Goal: Task Accomplishment & Management: Manage account settings

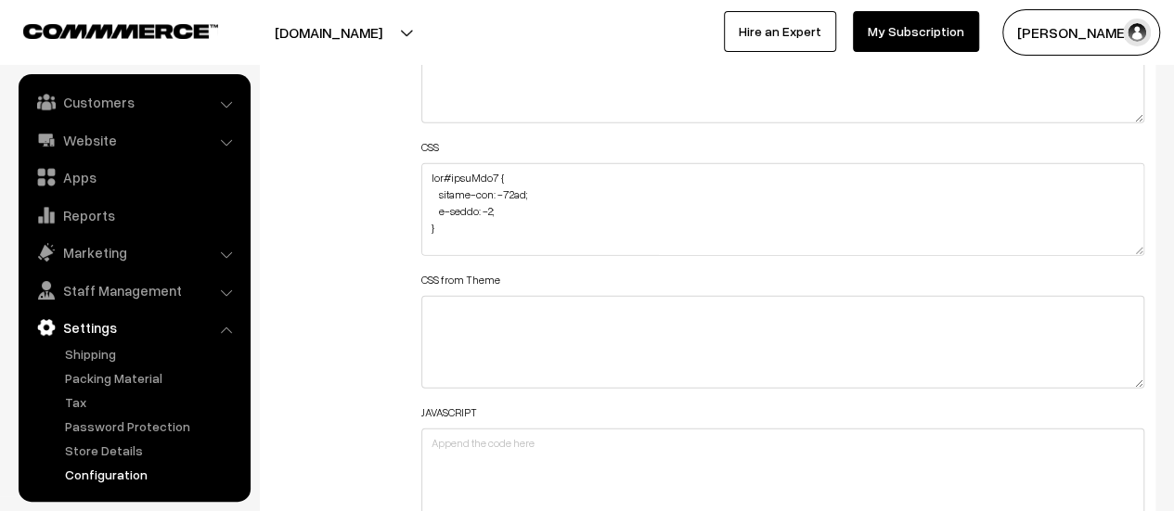
scroll to position [2228, 0]
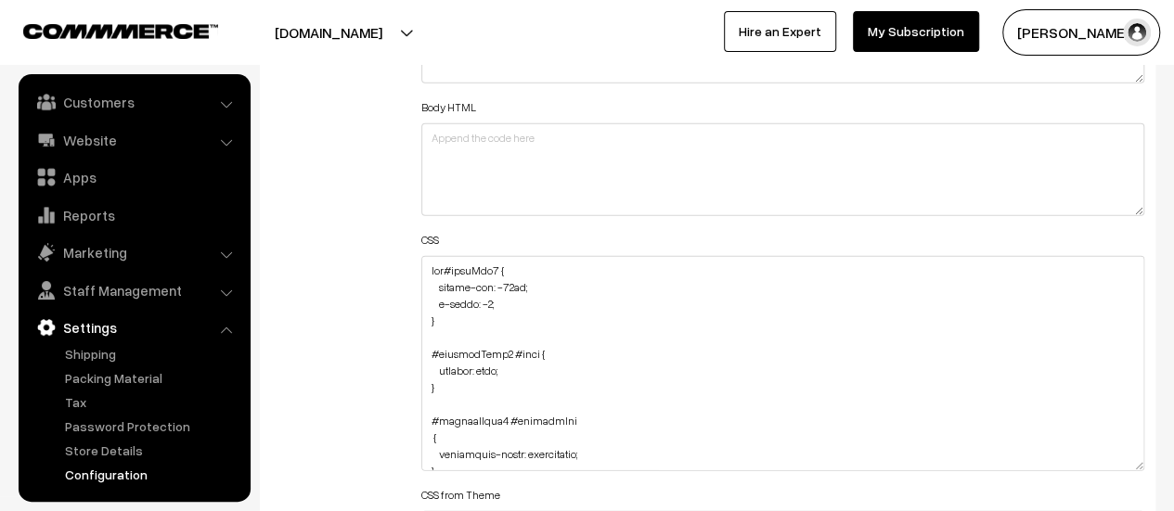
drag, startPoint x: 1138, startPoint y: 341, endPoint x: 1134, endPoint y: 555, distance: 214.5
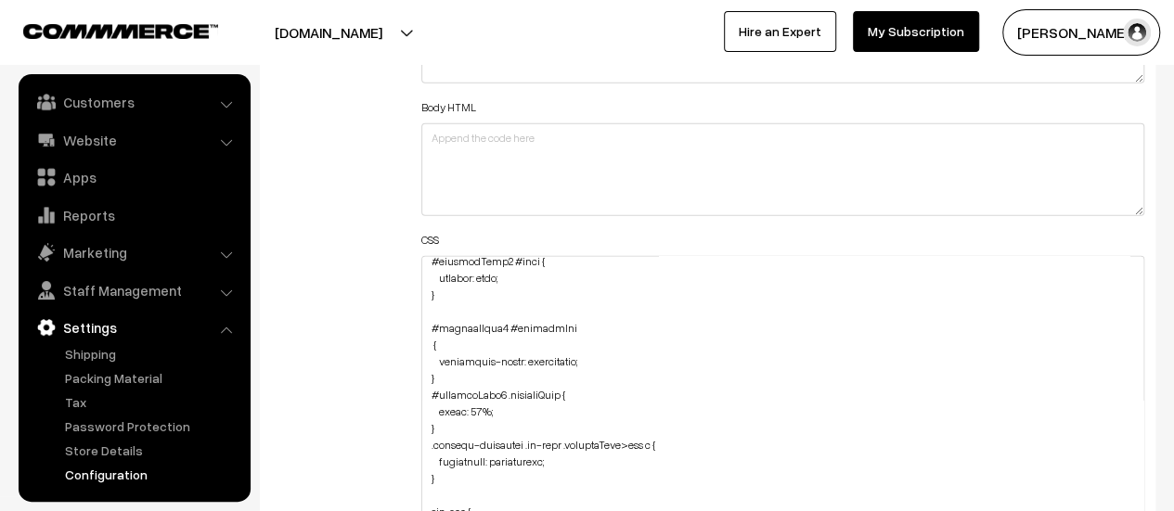
scroll to position [0, 0]
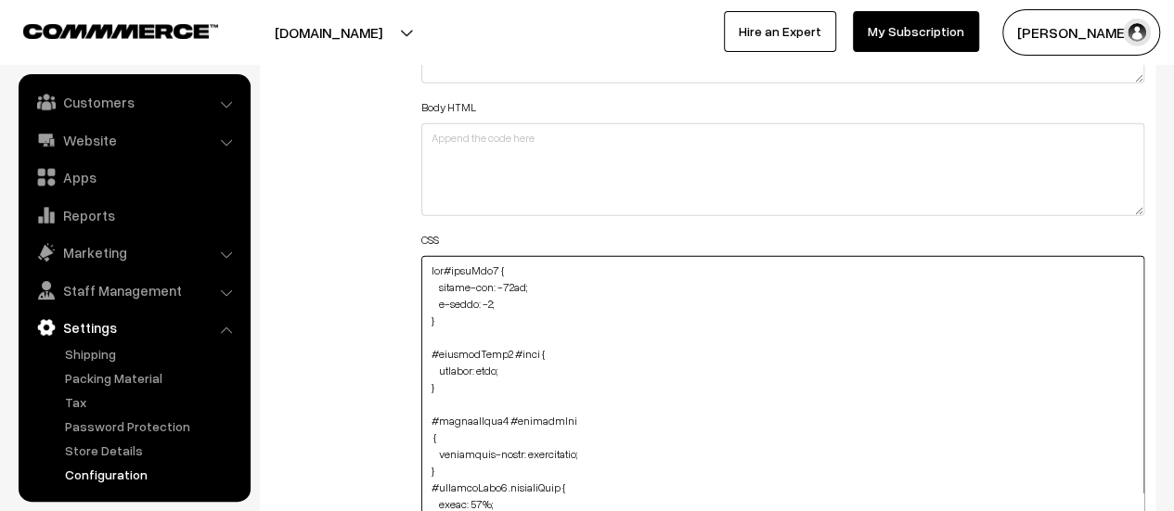
drag, startPoint x: 498, startPoint y: 305, endPoint x: 438, endPoint y: 303, distance: 60.4
click at [438, 303] on textarea "To enrich screen reader interactions, please activate Accessibility in Grammarl…" at bounding box center [782, 409] width 723 height 306
click at [616, 450] on textarea "To enrich screen reader interactions, please activate Accessibility in Grammarl…" at bounding box center [782, 409] width 723 height 306
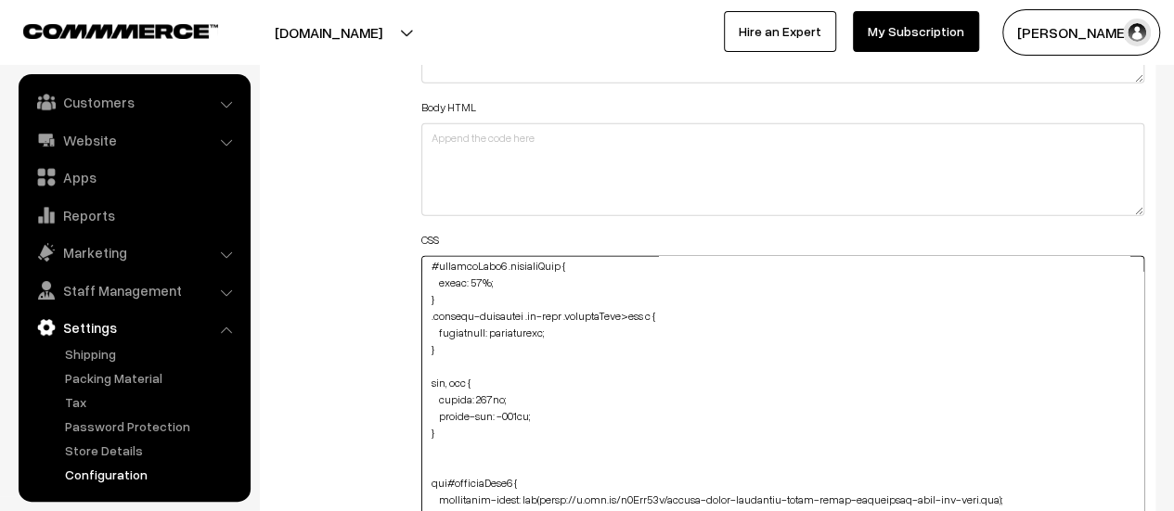
click at [564, 328] on textarea "To enrich screen reader interactions, please activate Accessibility in Grammarl…" at bounding box center [782, 409] width 723 height 306
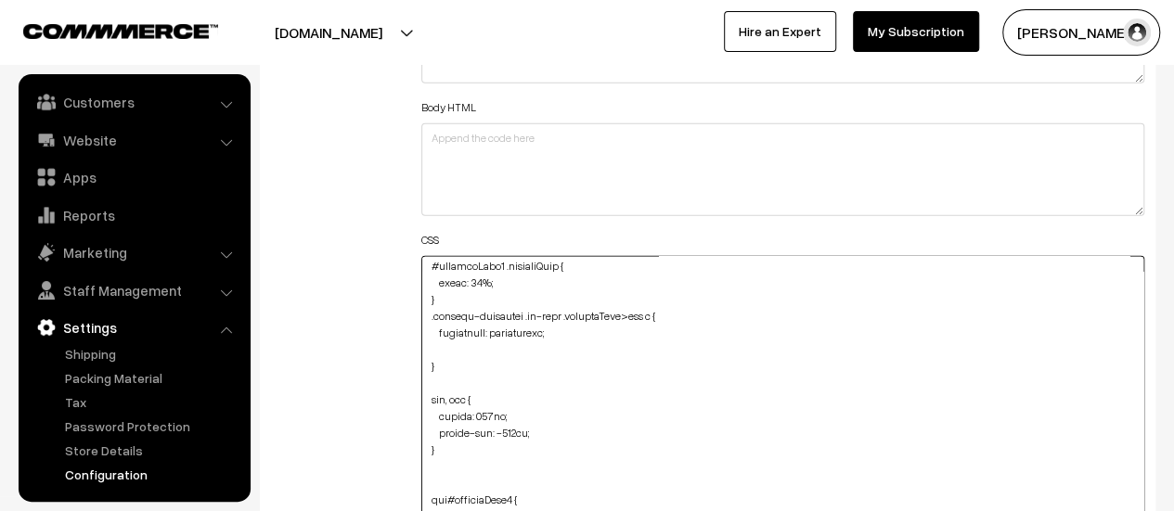
paste textarea "z-index: -1;"
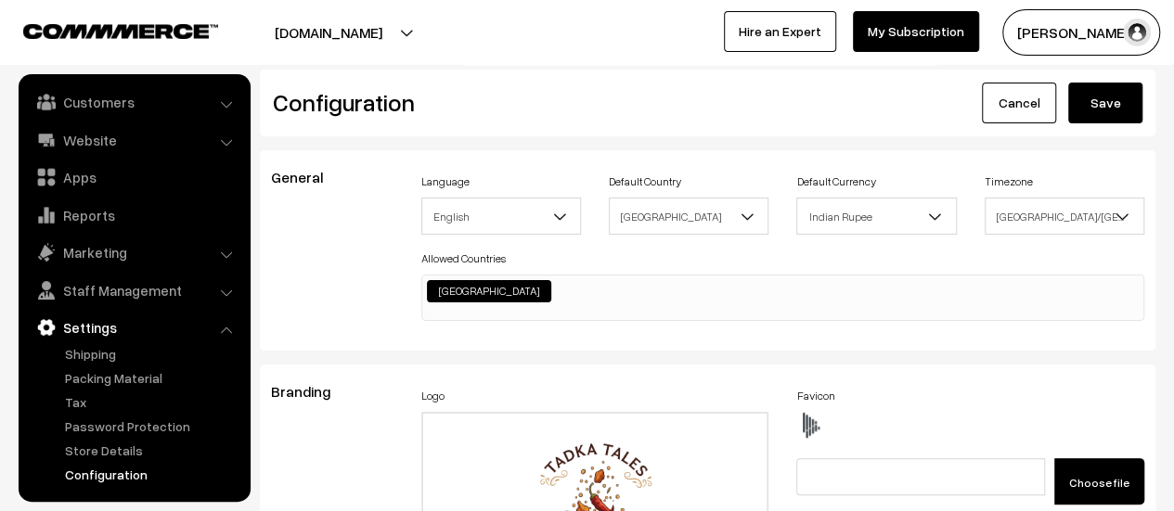
type textarea "img#homeImg2 { margin-top: -86px; z-index: -1; } #productType1 #name { display:…"
click at [1110, 99] on button "Save" at bounding box center [1105, 103] width 74 height 41
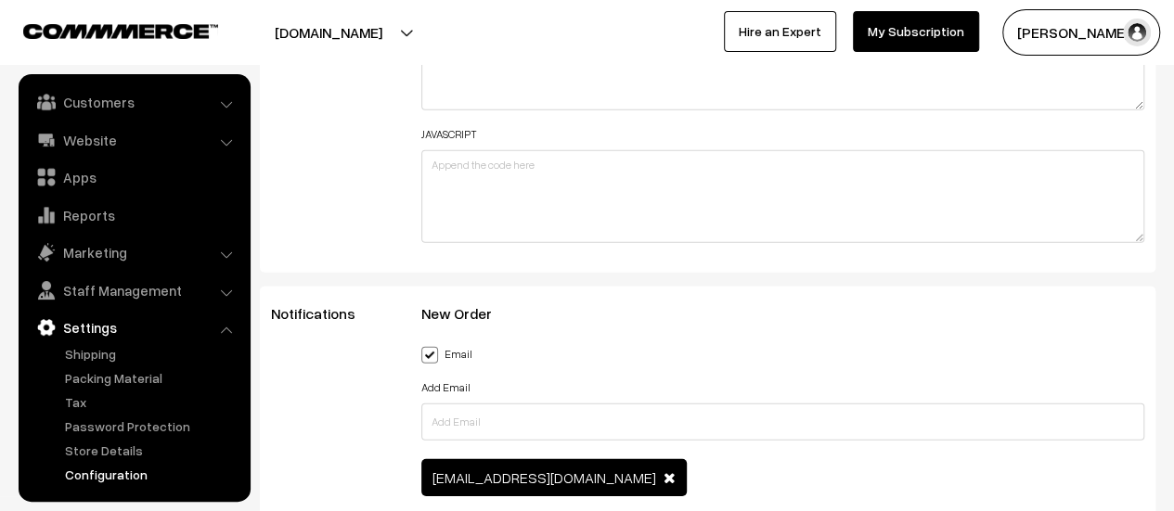
scroll to position [2321, 0]
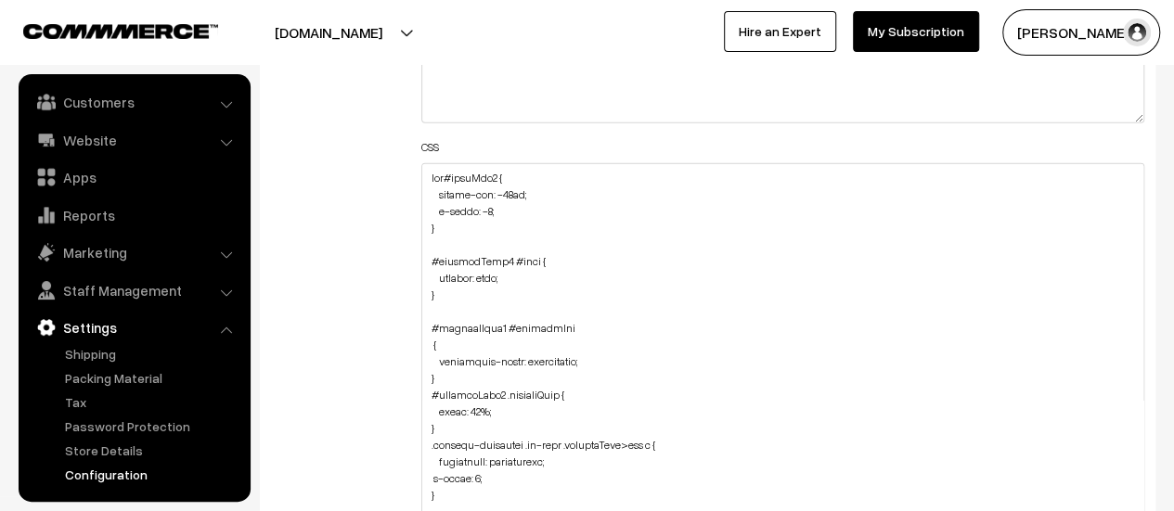
drag, startPoint x: 1135, startPoint y: 250, endPoint x: 1132, endPoint y: 555, distance: 305.4
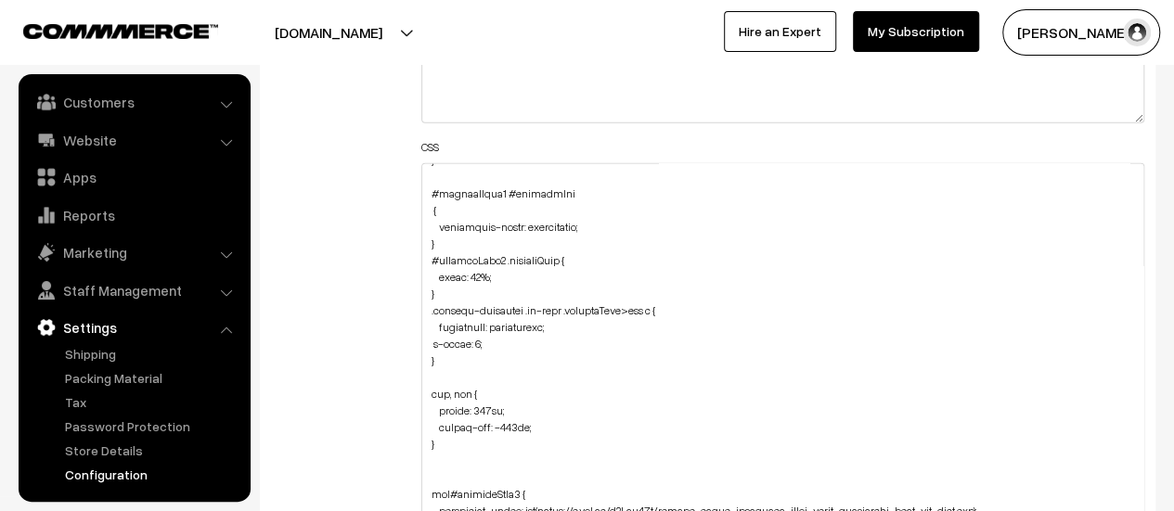
scroll to position [278, 0]
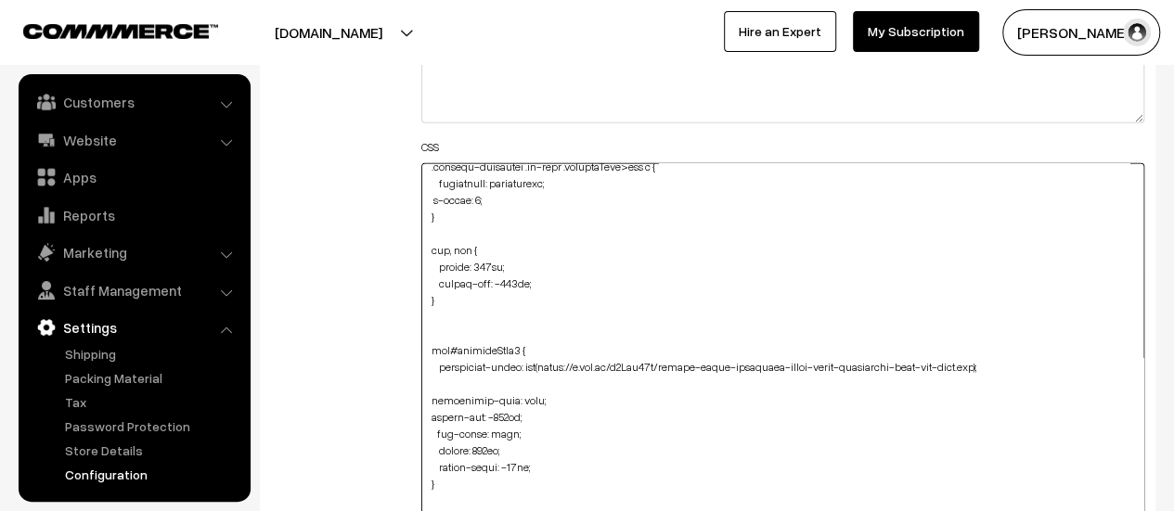
click at [477, 199] on textarea at bounding box center [782, 362] width 723 height 398
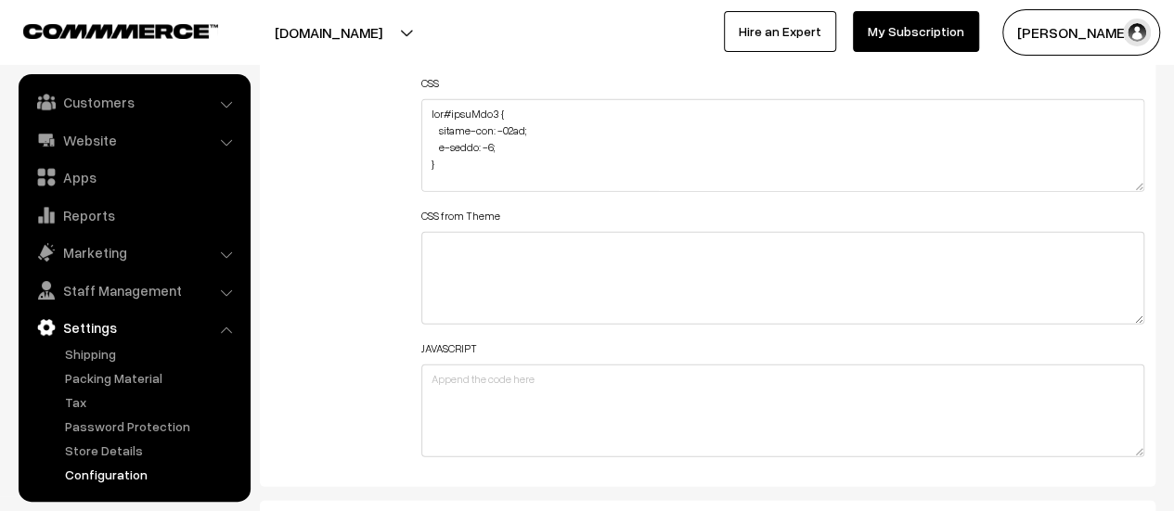
scroll to position [2321, 0]
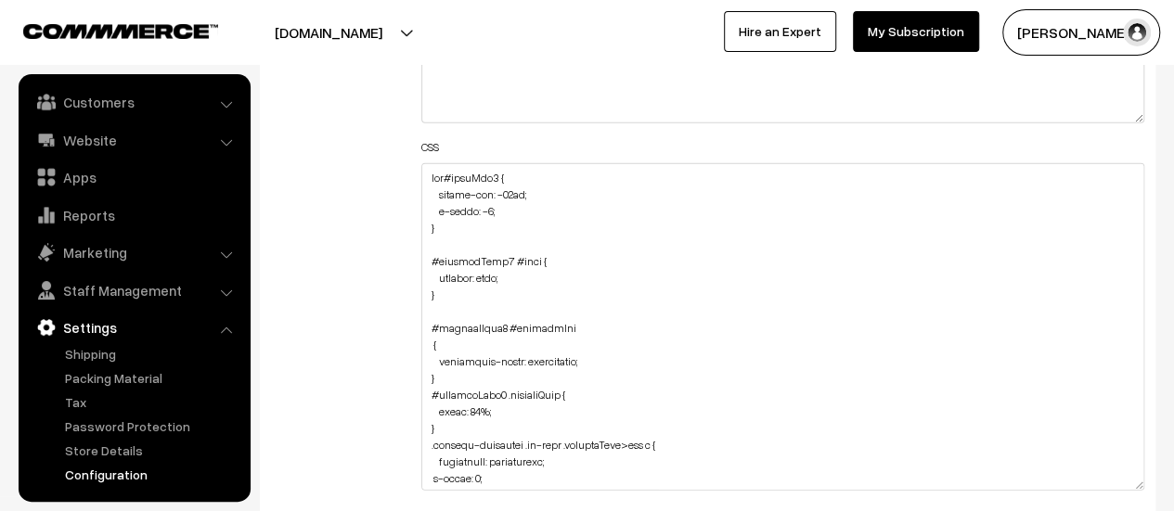
drag, startPoint x: 1139, startPoint y: 246, endPoint x: 1105, endPoint y: 482, distance: 238.3
click at [1105, 482] on textarea at bounding box center [782, 327] width 723 height 328
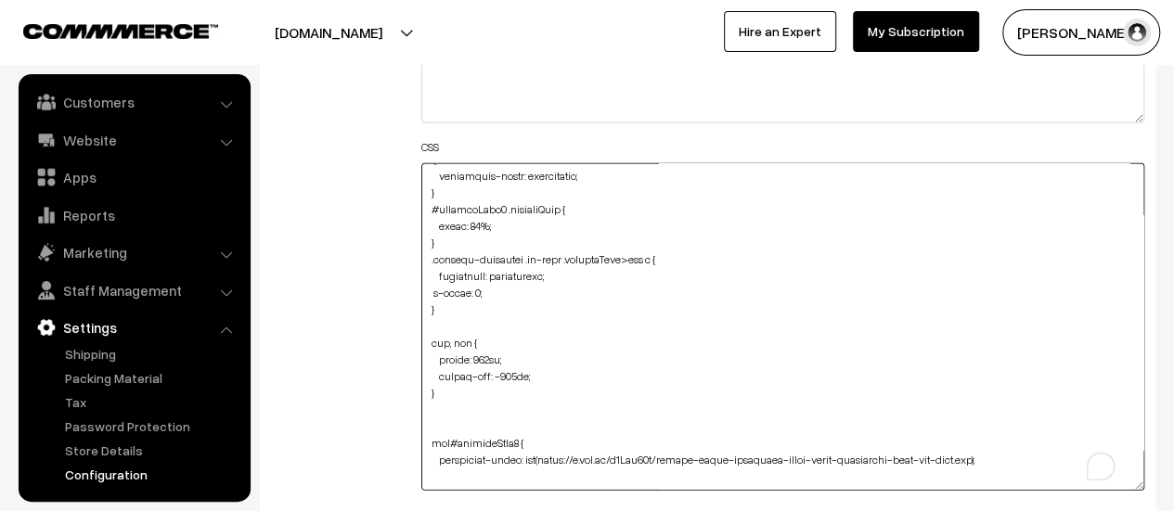
scroll to position [186, 0]
drag, startPoint x: 488, startPoint y: 287, endPoint x: 426, endPoint y: 285, distance: 62.2
click at [426, 285] on textarea "To enrich screen reader interactions, please activate Accessibility in Grammarl…" at bounding box center [782, 327] width 723 height 328
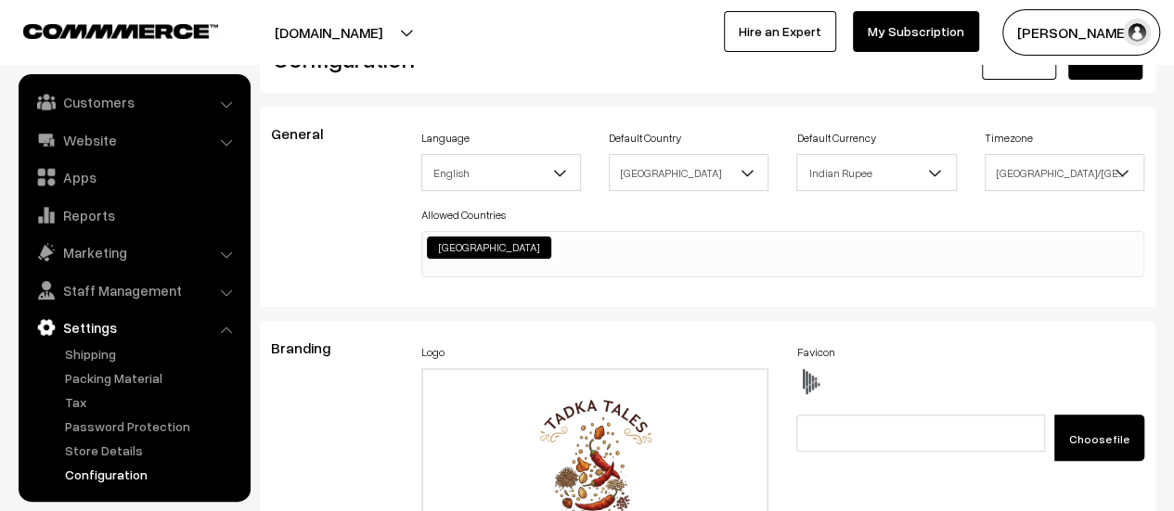
scroll to position [0, 0]
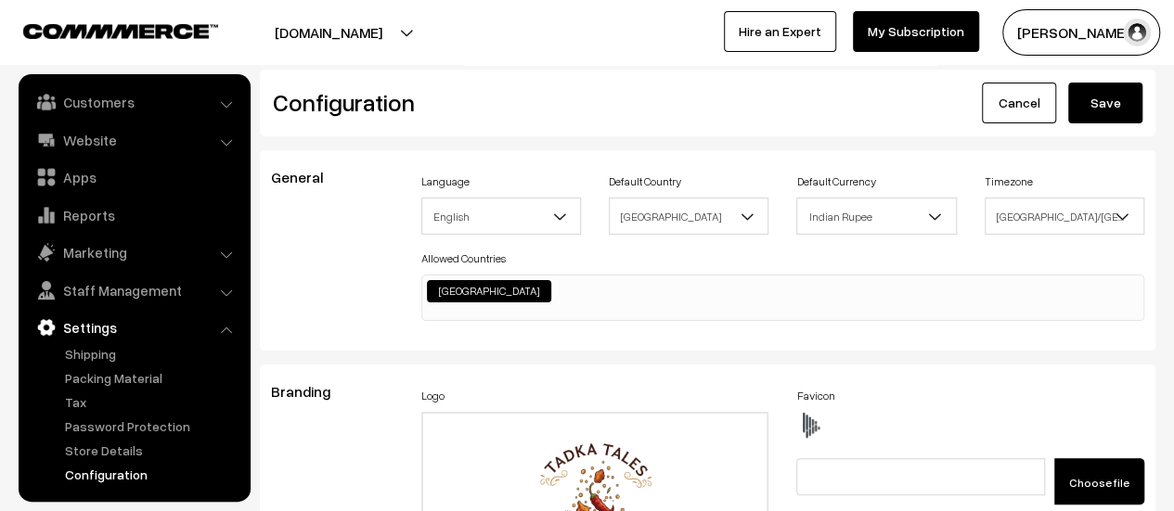
type textarea "img#homeImg2 { margin-top: -86px; z-index: -1; } #productType1 #name { display:…"
click at [1108, 94] on button "Save" at bounding box center [1105, 103] width 74 height 41
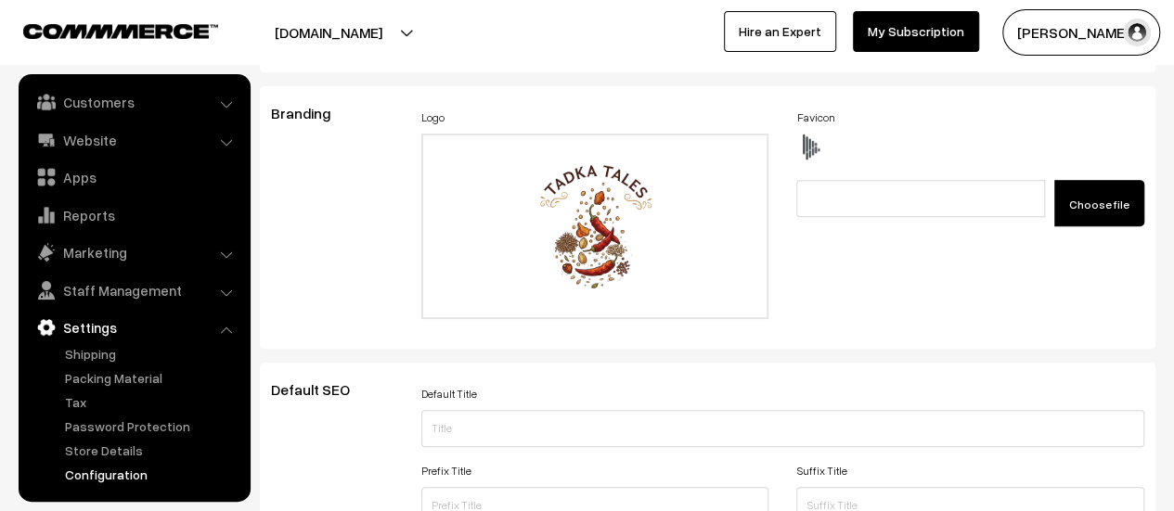
scroll to position [2269, 0]
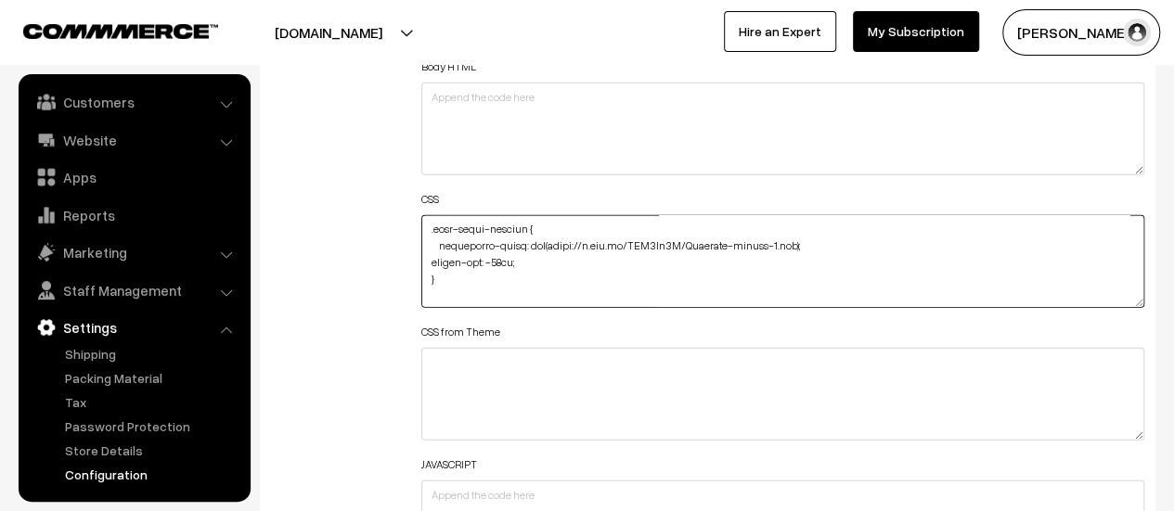
click at [550, 260] on textarea at bounding box center [782, 261] width 723 height 93
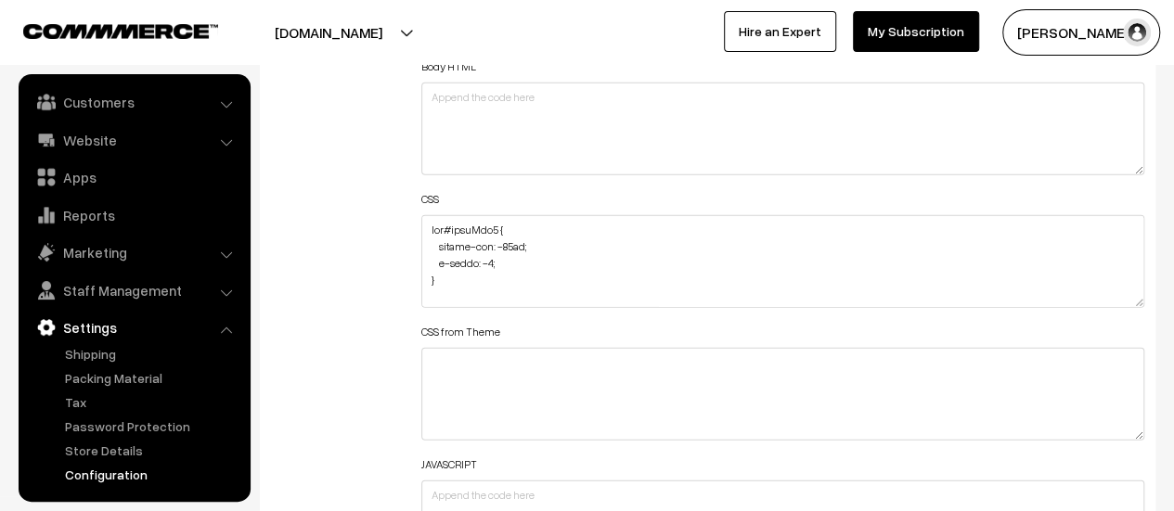
scroll to position [803, 0]
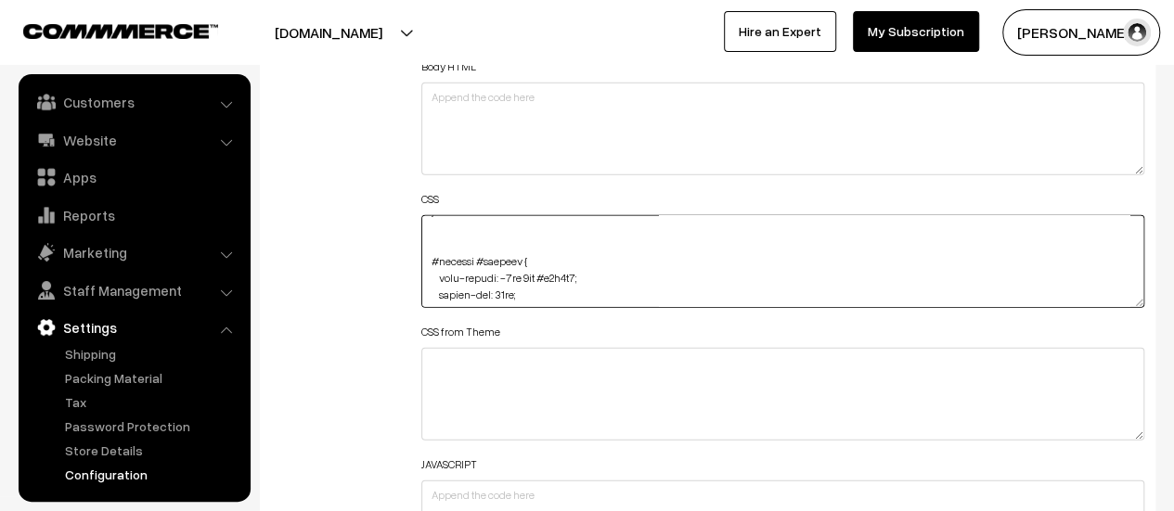
click at [537, 292] on textarea at bounding box center [782, 261] width 723 height 93
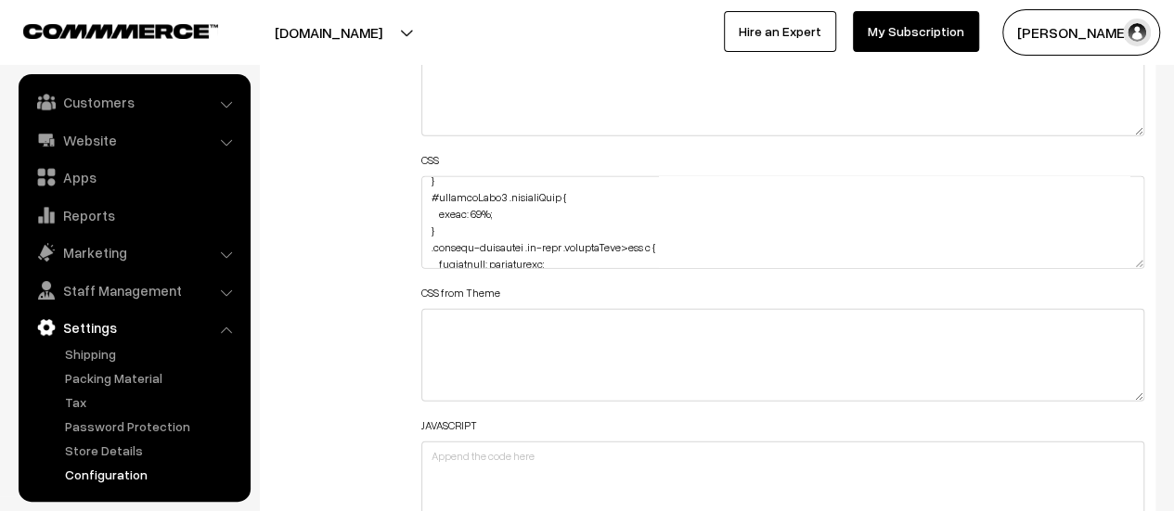
scroll to position [118, 0]
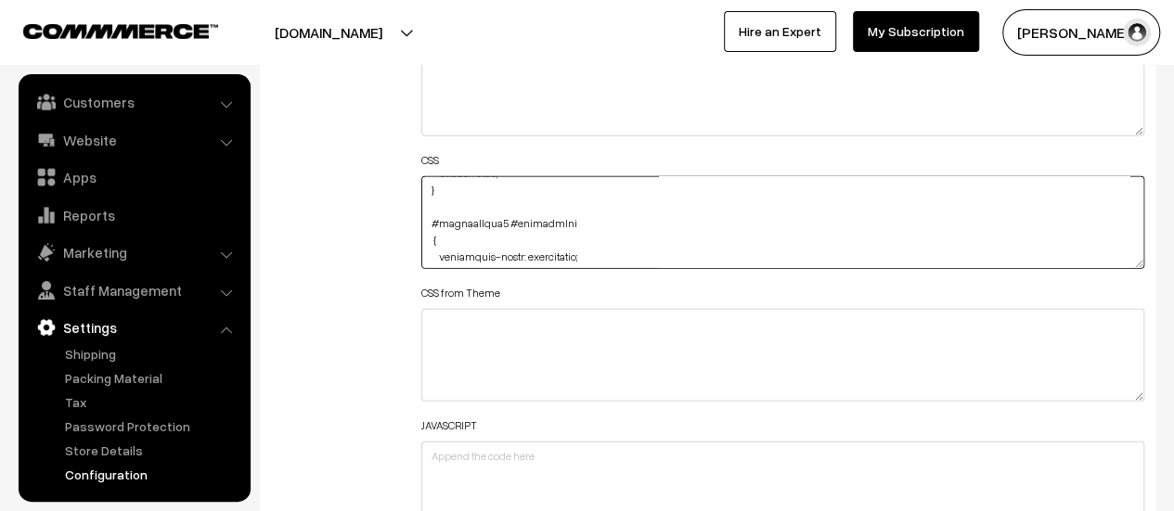
click at [612, 244] on textarea at bounding box center [782, 222] width 723 height 93
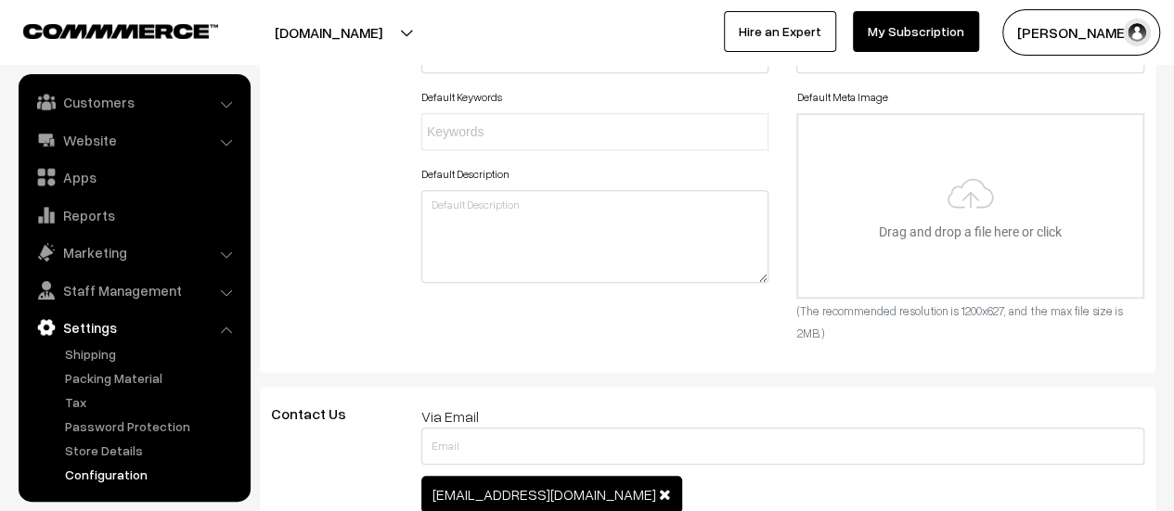
scroll to position [0, 0]
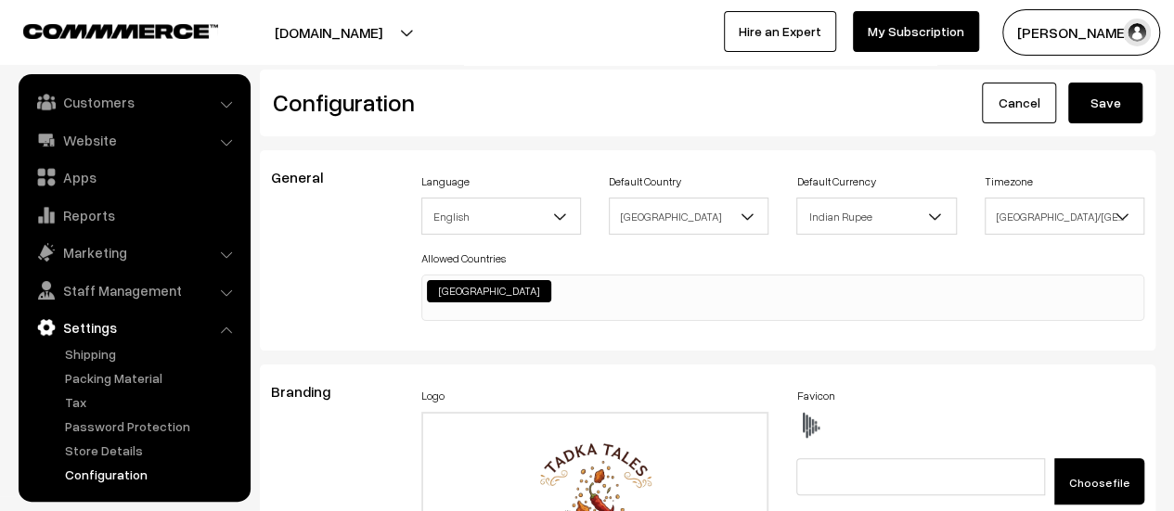
type textarea "img#homeImg2 { margin-top: -86px; z-index: -1; } #productType1 #name { display:…"
click at [1107, 92] on button "Save" at bounding box center [1105, 103] width 74 height 41
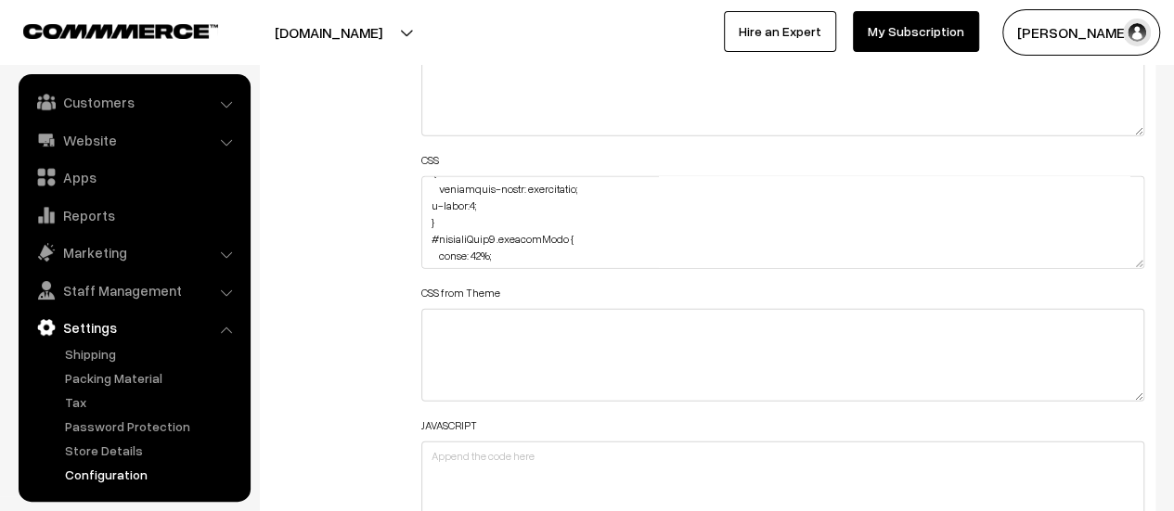
scroll to position [211, 0]
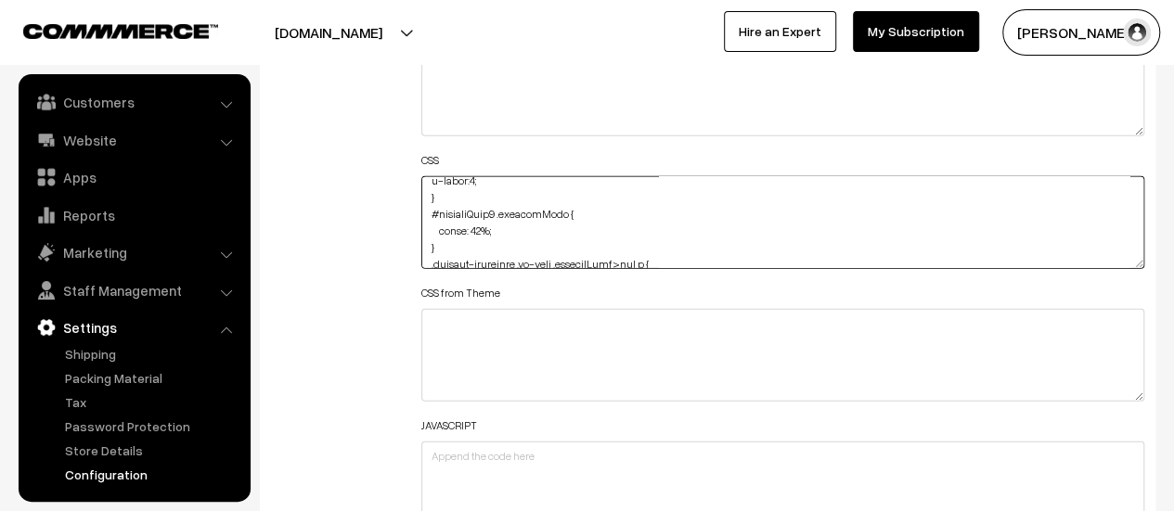
click at [472, 179] on textarea at bounding box center [782, 222] width 723 height 93
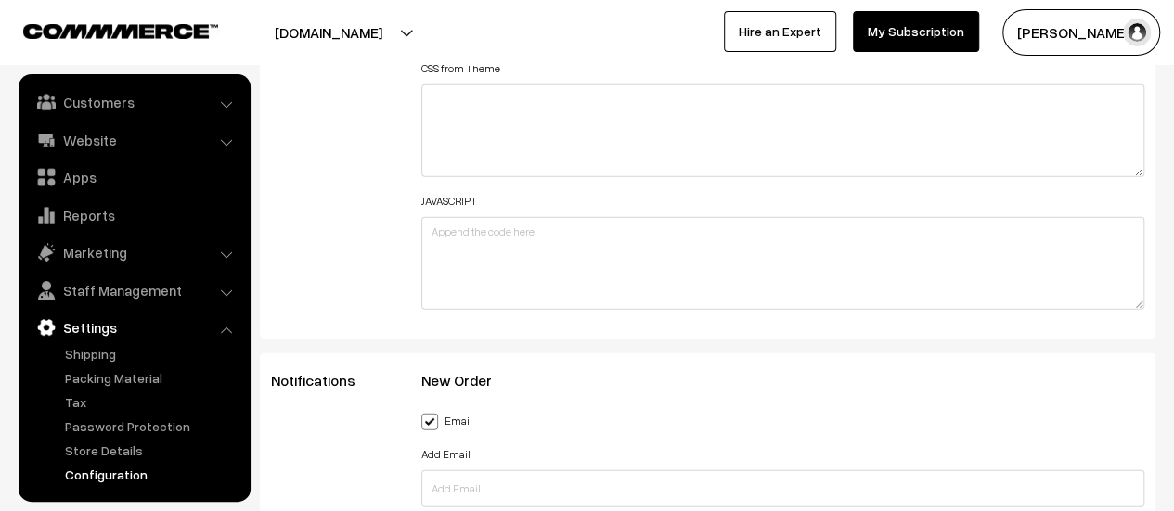
scroll to position [2231, 0]
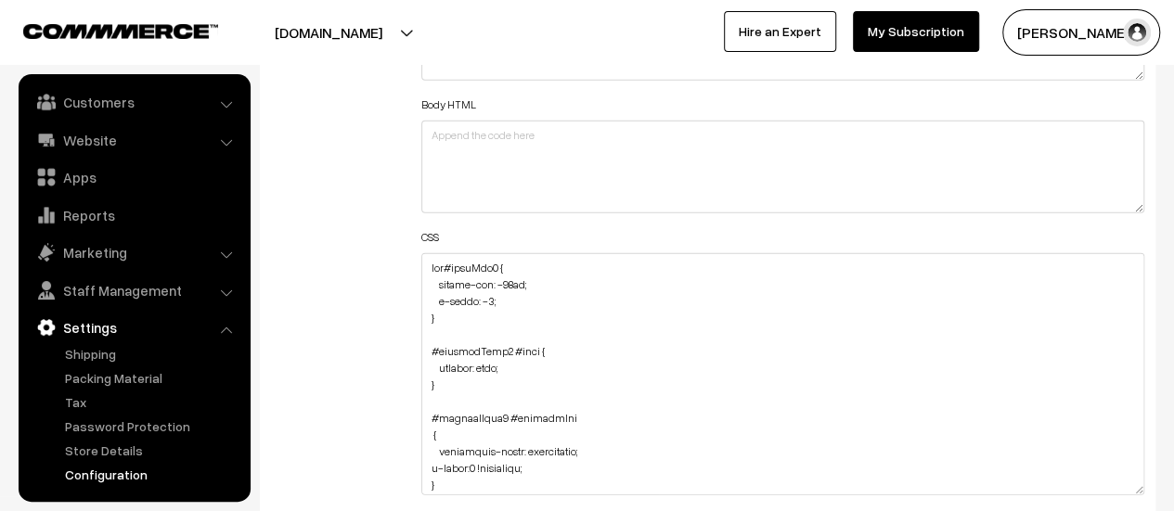
drag, startPoint x: 1132, startPoint y: 338, endPoint x: 1127, endPoint y: 500, distance: 162.5
click at [1127, 496] on textarea at bounding box center [782, 374] width 723 height 242
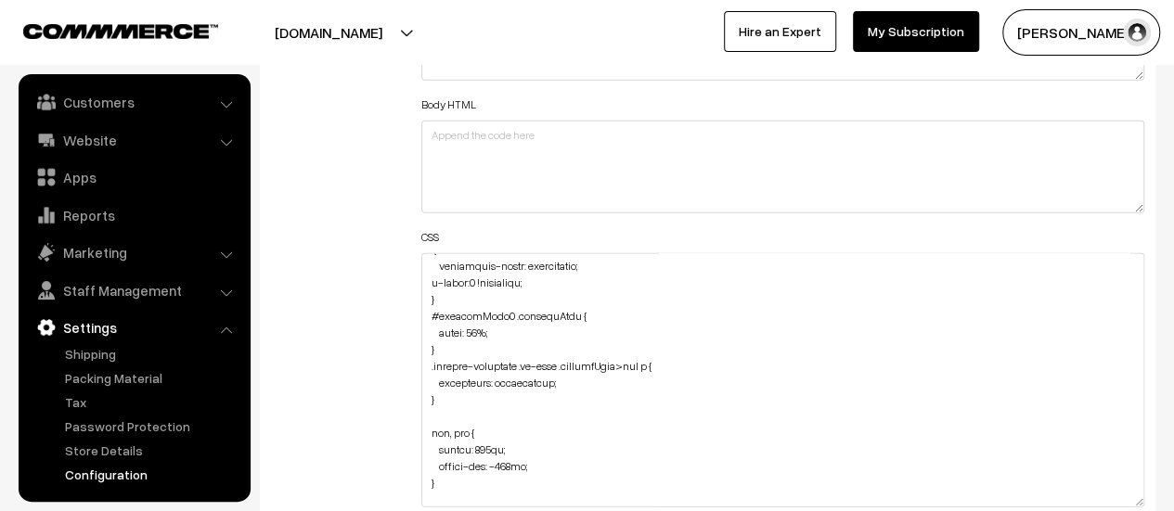
scroll to position [93, 0]
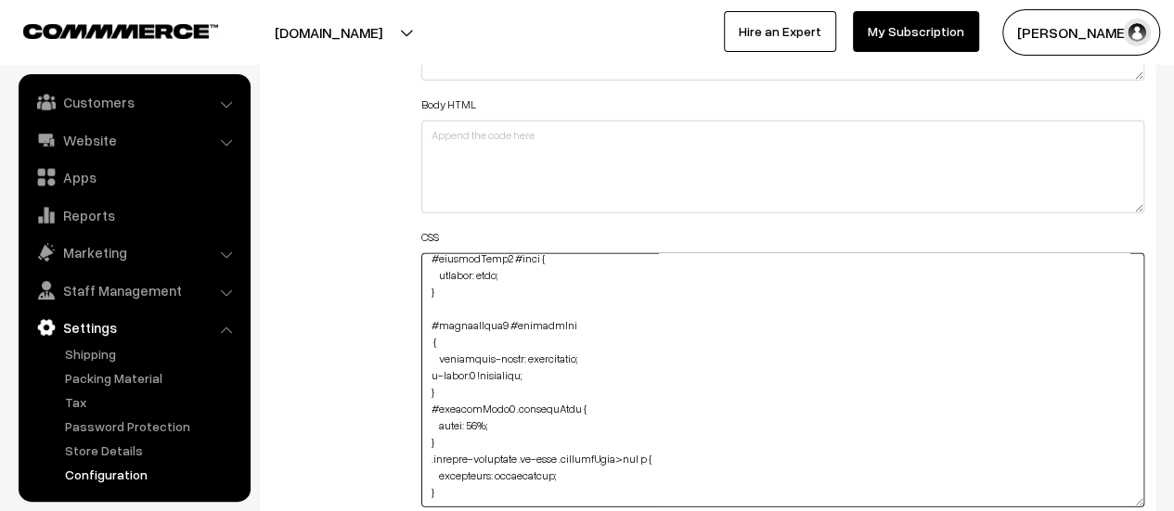
click at [472, 370] on textarea at bounding box center [782, 380] width 723 height 254
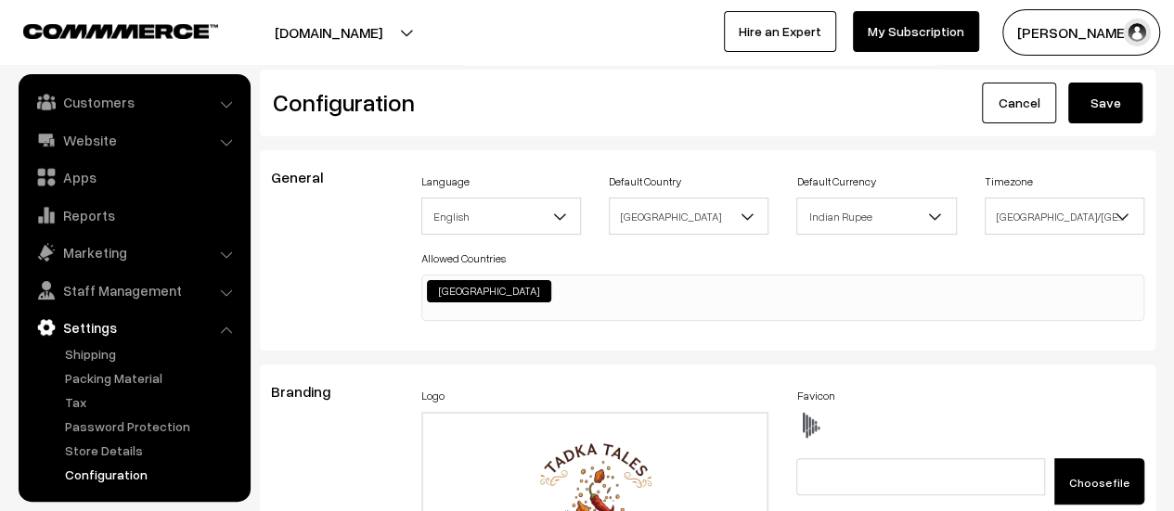
scroll to position [2269, 0]
